Goal: Navigation & Orientation: Find specific page/section

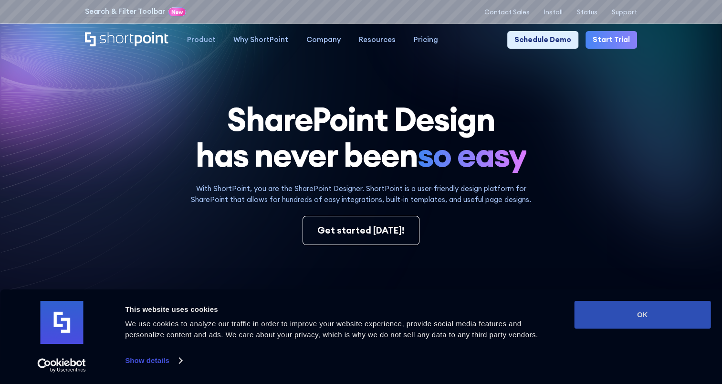
click at [650, 314] on button "OK" at bounding box center [642, 315] width 136 height 28
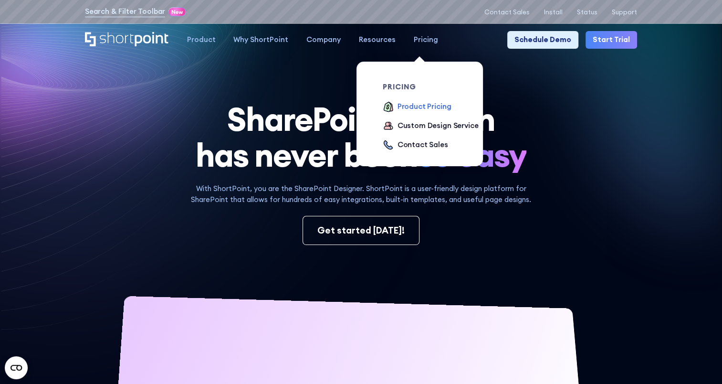
click at [423, 106] on div "Product Pricing" at bounding box center [424, 106] width 54 height 11
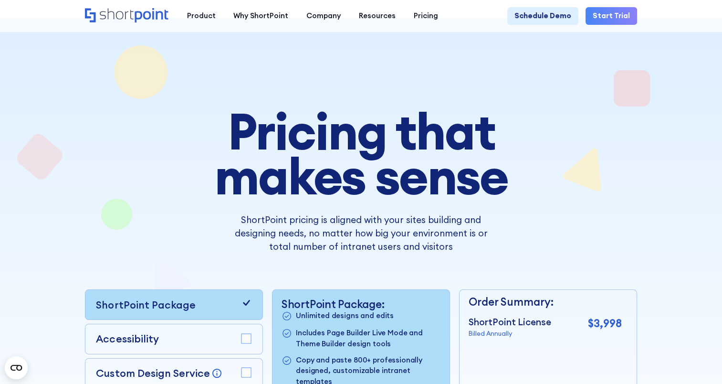
click at [135, 16] on icon "Home" at bounding box center [127, 15] width 84 height 14
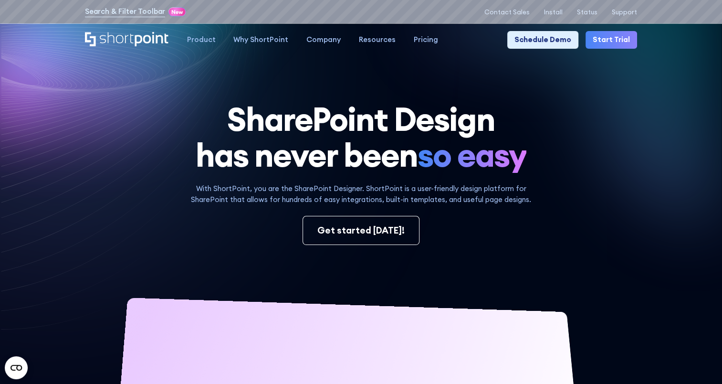
click at [698, 169] on icon at bounding box center [567, 95] width 297 height 265
